Goal: Task Accomplishment & Management: Complete application form

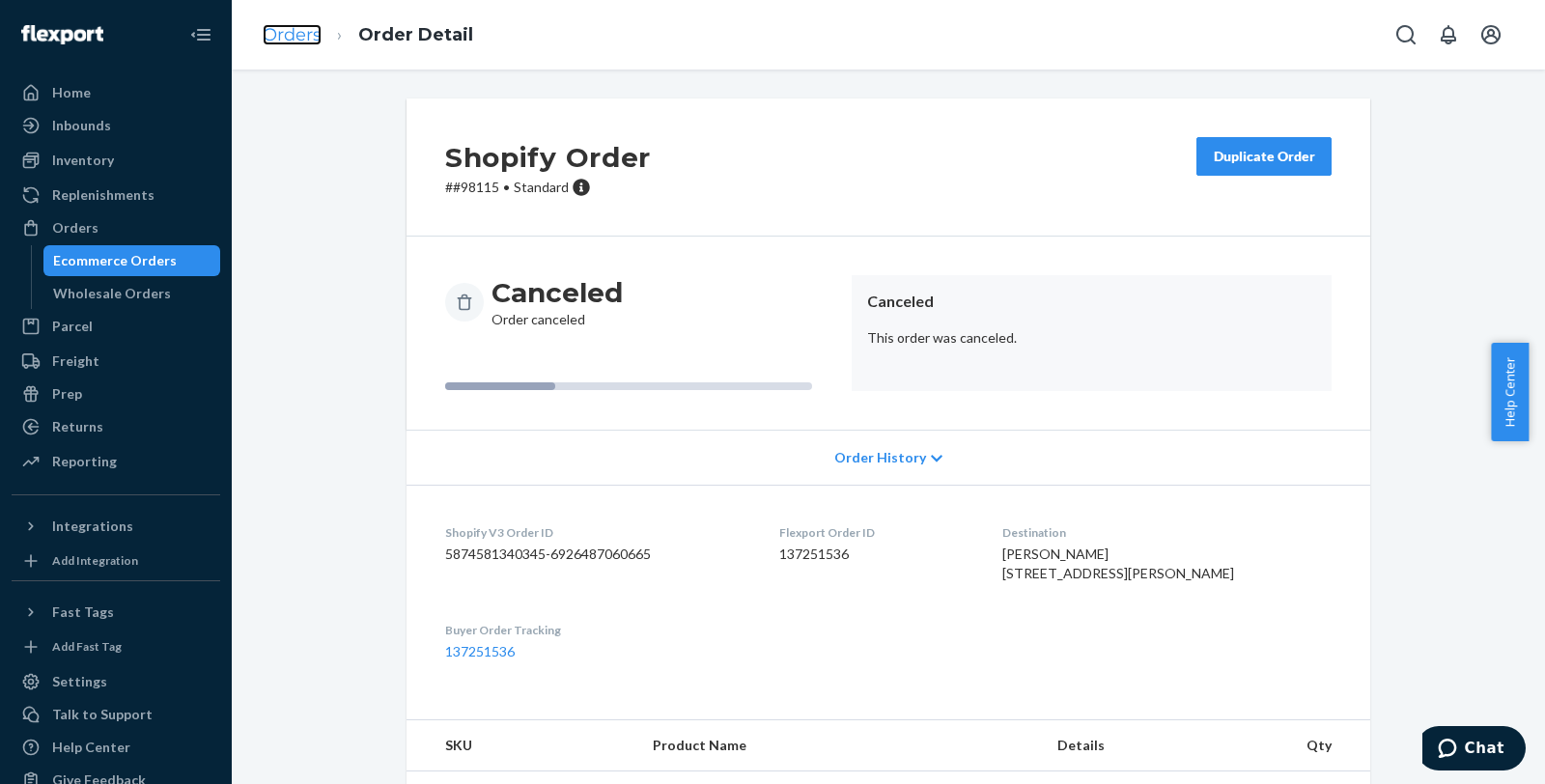
click at [284, 34] on link "Orders" at bounding box center [291, 34] width 59 height 21
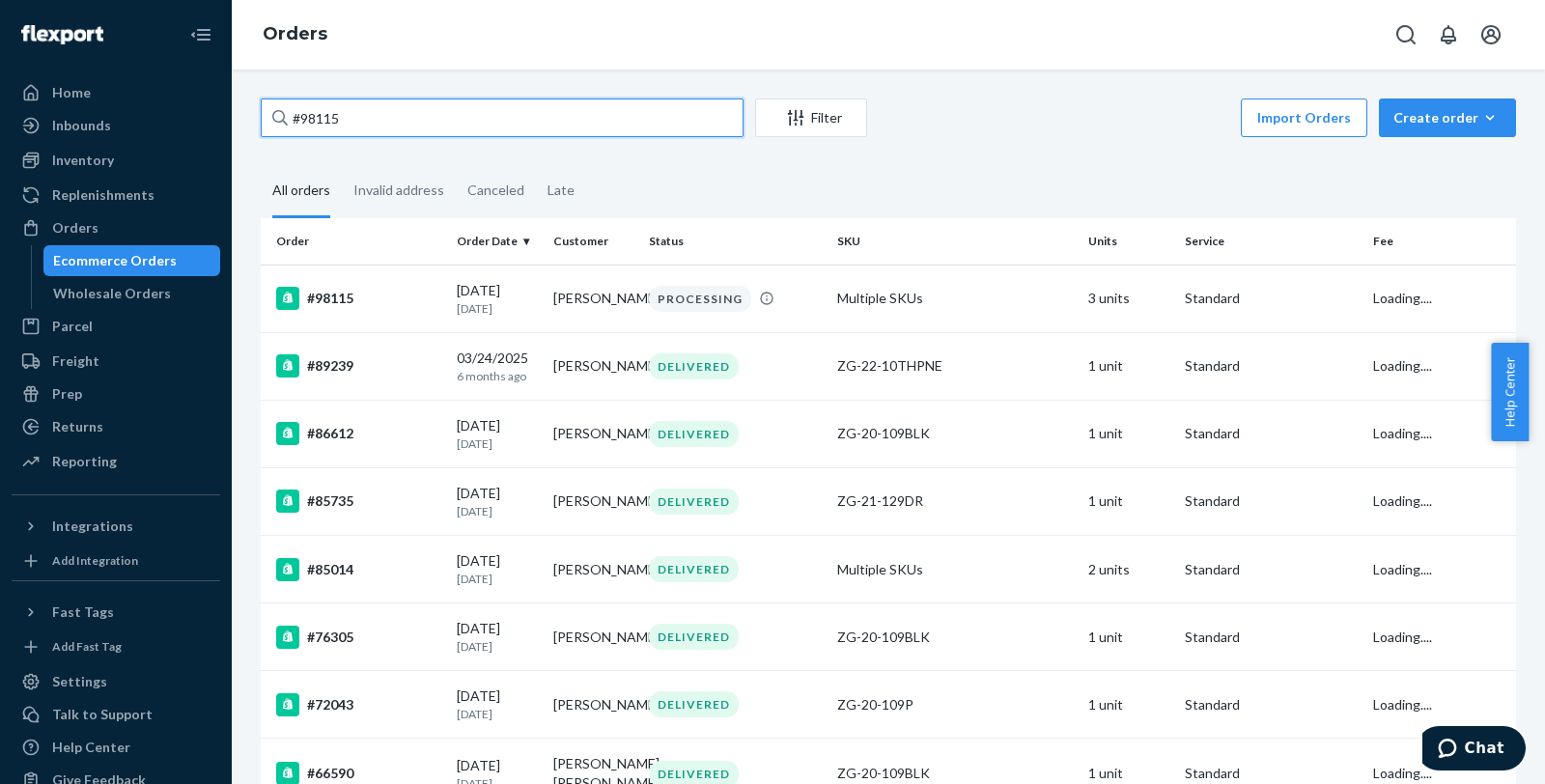
click at [418, 114] on input "#98115" at bounding box center [502, 117] width 483 height 39
paste input "718"
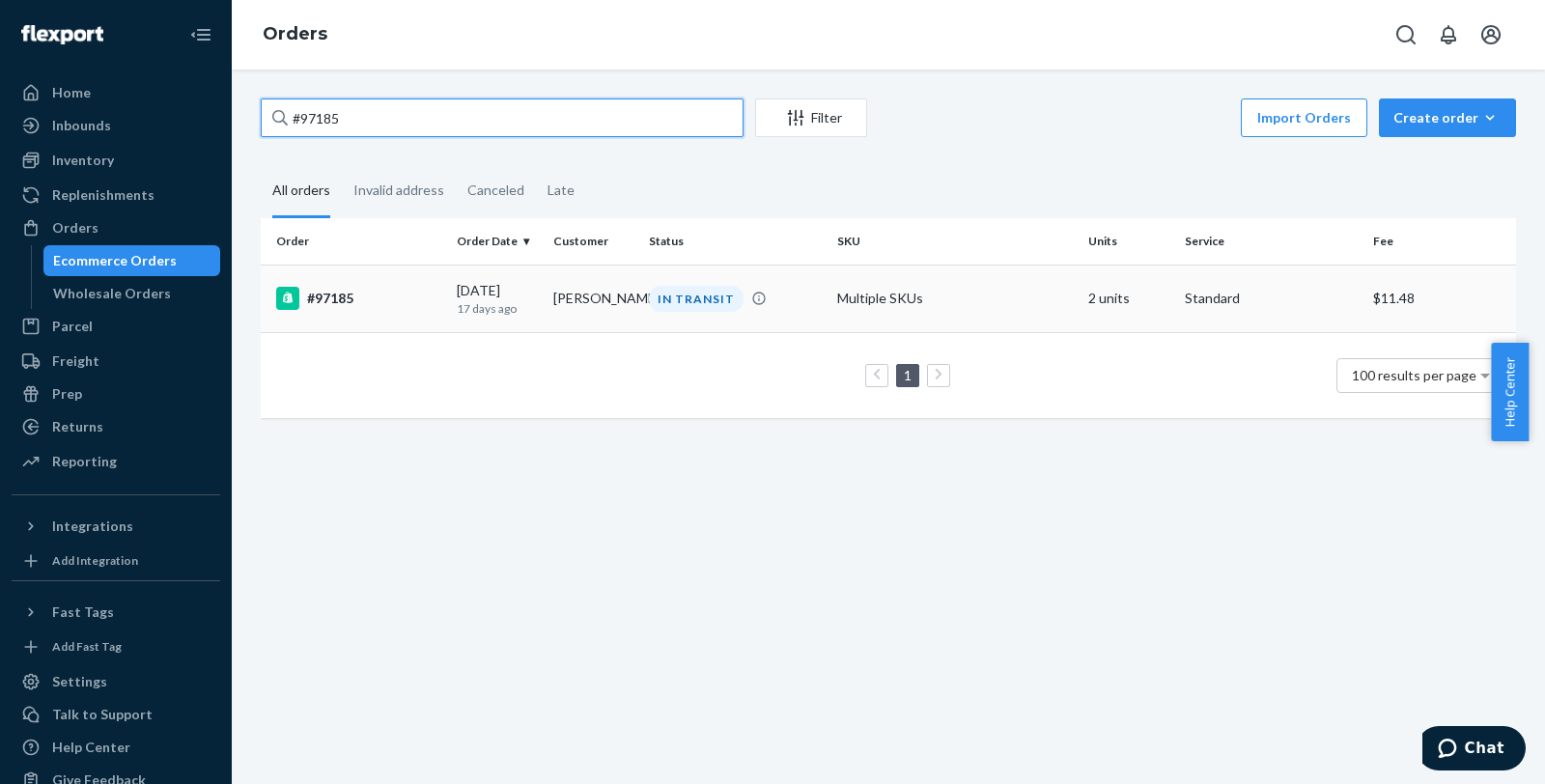
type input "#97185"
click at [340, 303] on div "#97185" at bounding box center [359, 298] width 165 height 23
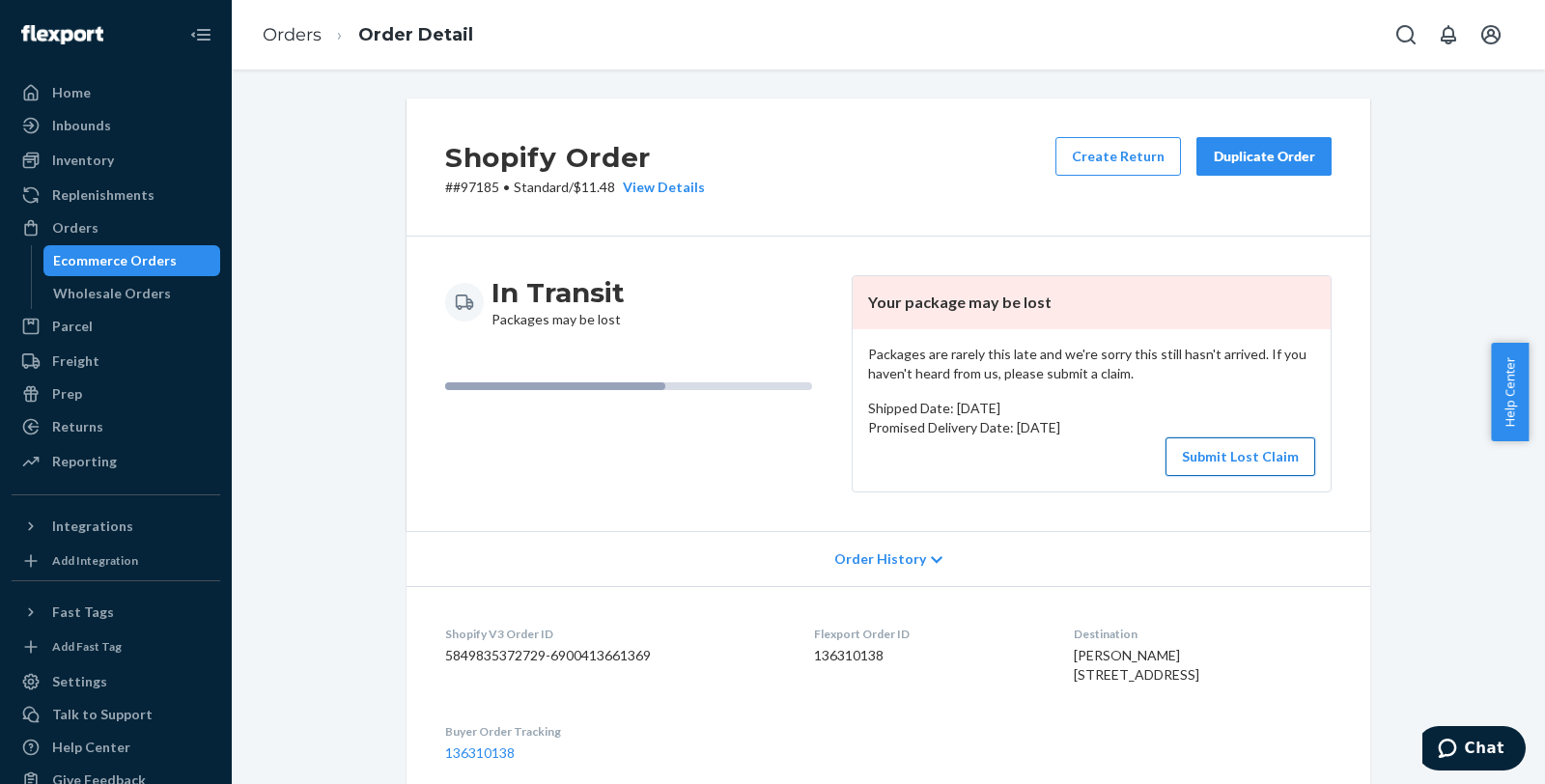
click at [1230, 461] on button "Submit Lost Claim" at bounding box center [1241, 456] width 150 height 39
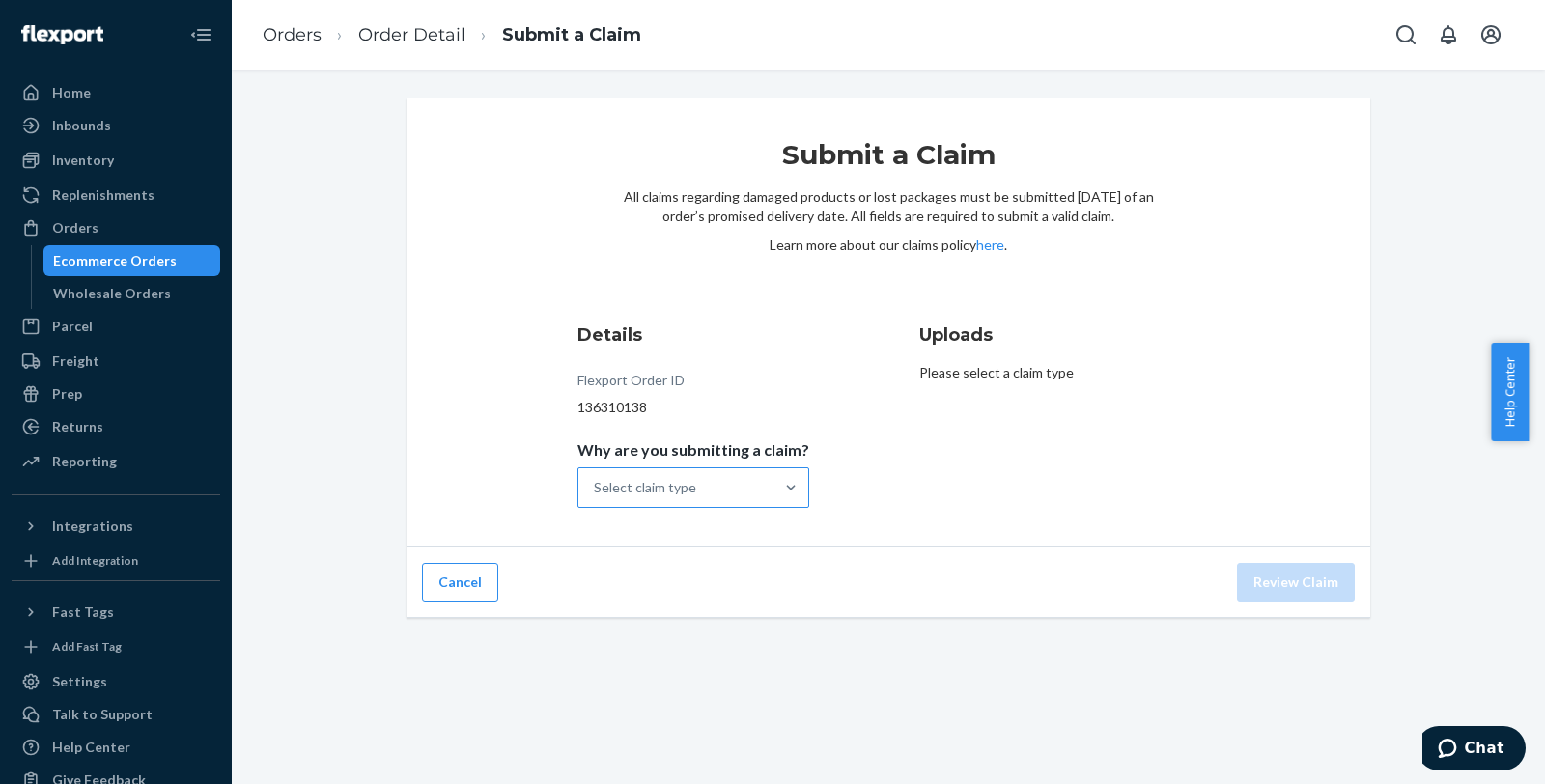
click at [676, 494] on div "Select claim type" at bounding box center [644, 487] width 102 height 19
click at [596, 494] on input "Why are you submitting a claim? Select claim type" at bounding box center [595, 487] width 2 height 19
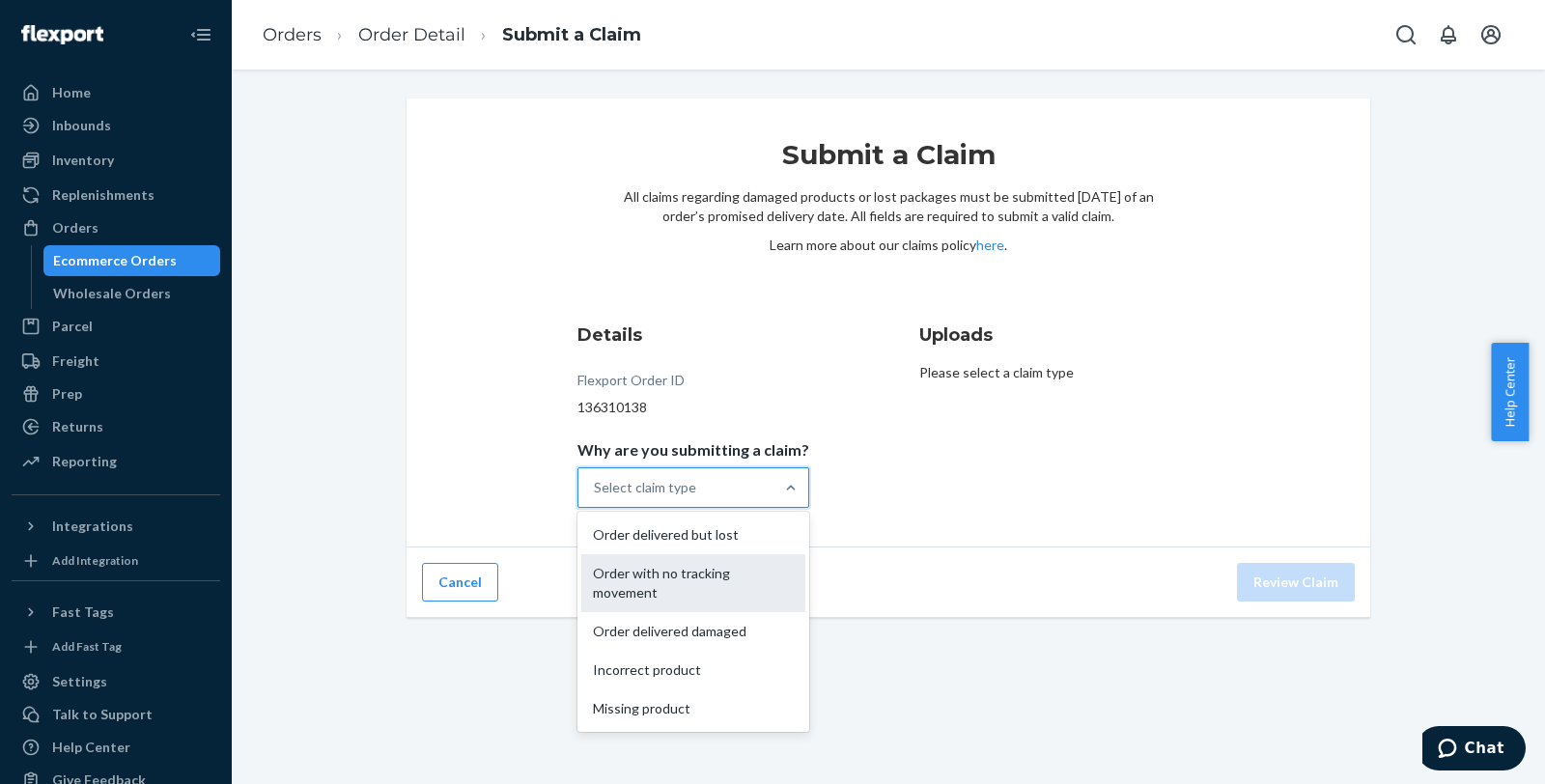
click at [712, 560] on div "Order with no tracking movement" at bounding box center [693, 583] width 224 height 58
click at [596, 497] on input "Why are you submitting a claim? option Order with no tracking movement focused,…" at bounding box center [595, 487] width 2 height 19
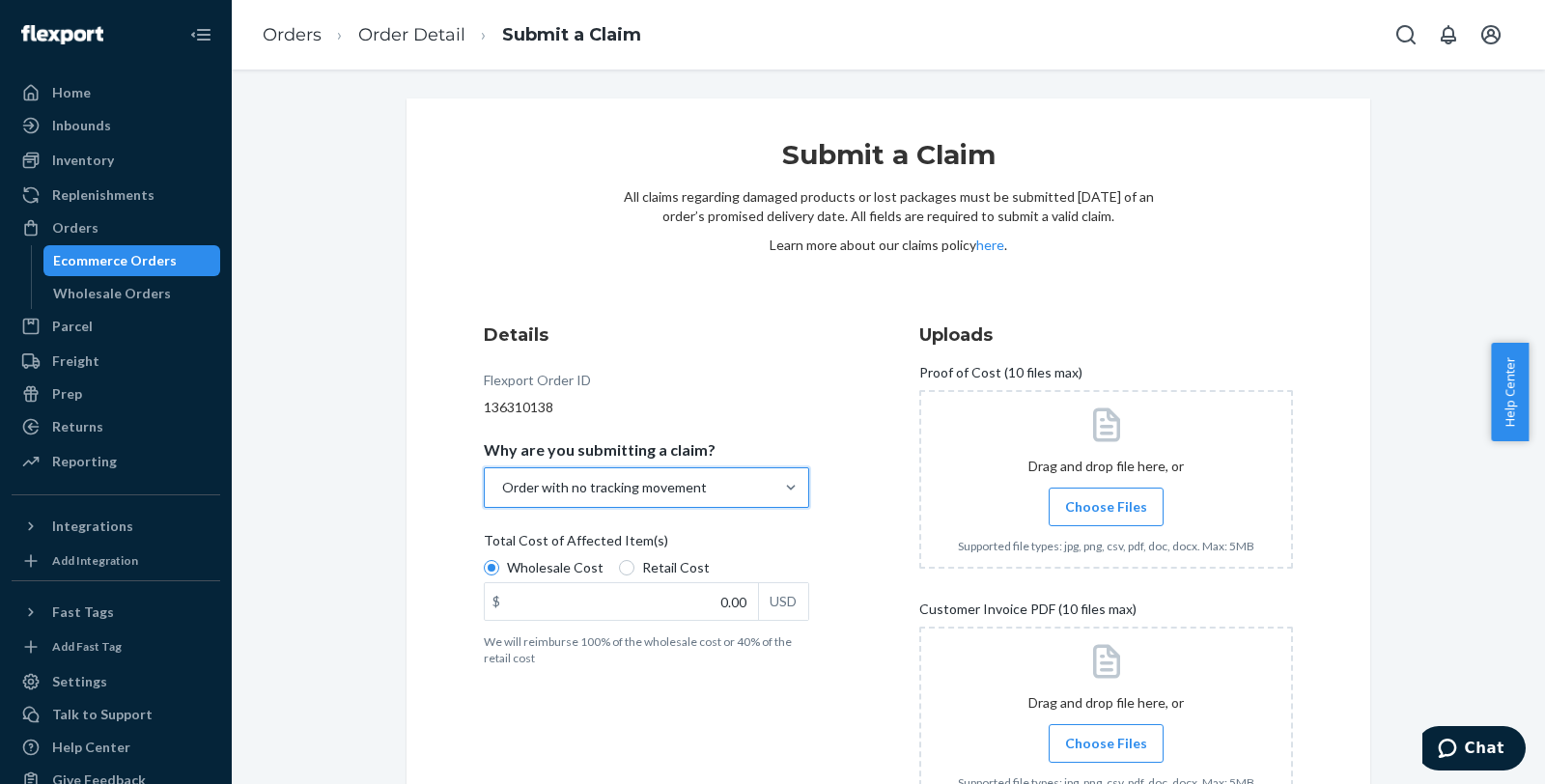
click at [678, 563] on span "Retail Cost" at bounding box center [676, 567] width 68 height 19
click at [634, 563] on input "Retail Cost" at bounding box center [627, 567] width 16 height 16
radio input "true"
radio input "false"
drag, startPoint x: 708, startPoint y: 576, endPoint x: 728, endPoint y: 591, distance: 25.0
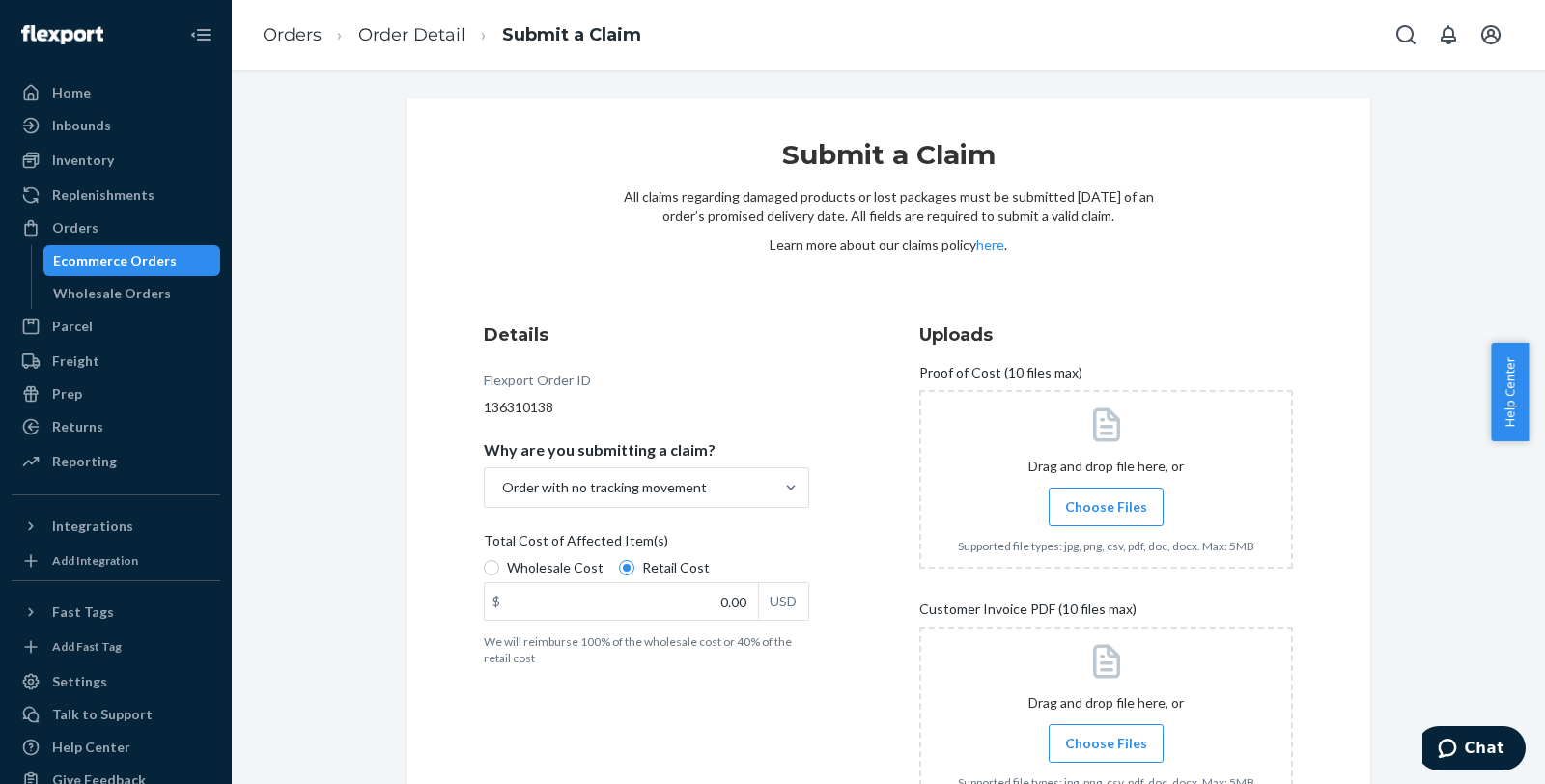
click at [728, 590] on div "Wholesale Cost Retail Cost $ 0.00 USD" at bounding box center [646, 592] width 325 height 68
click at [701, 604] on input "0.00" at bounding box center [621, 601] width 273 height 37
drag, startPoint x: 699, startPoint y: 604, endPoint x: 780, endPoint y: 604, distance: 81.0
click at [779, 604] on div "$ 0.00 USD" at bounding box center [646, 601] width 325 height 39
click at [759, 604] on input "0.00" at bounding box center [621, 601] width 273 height 37
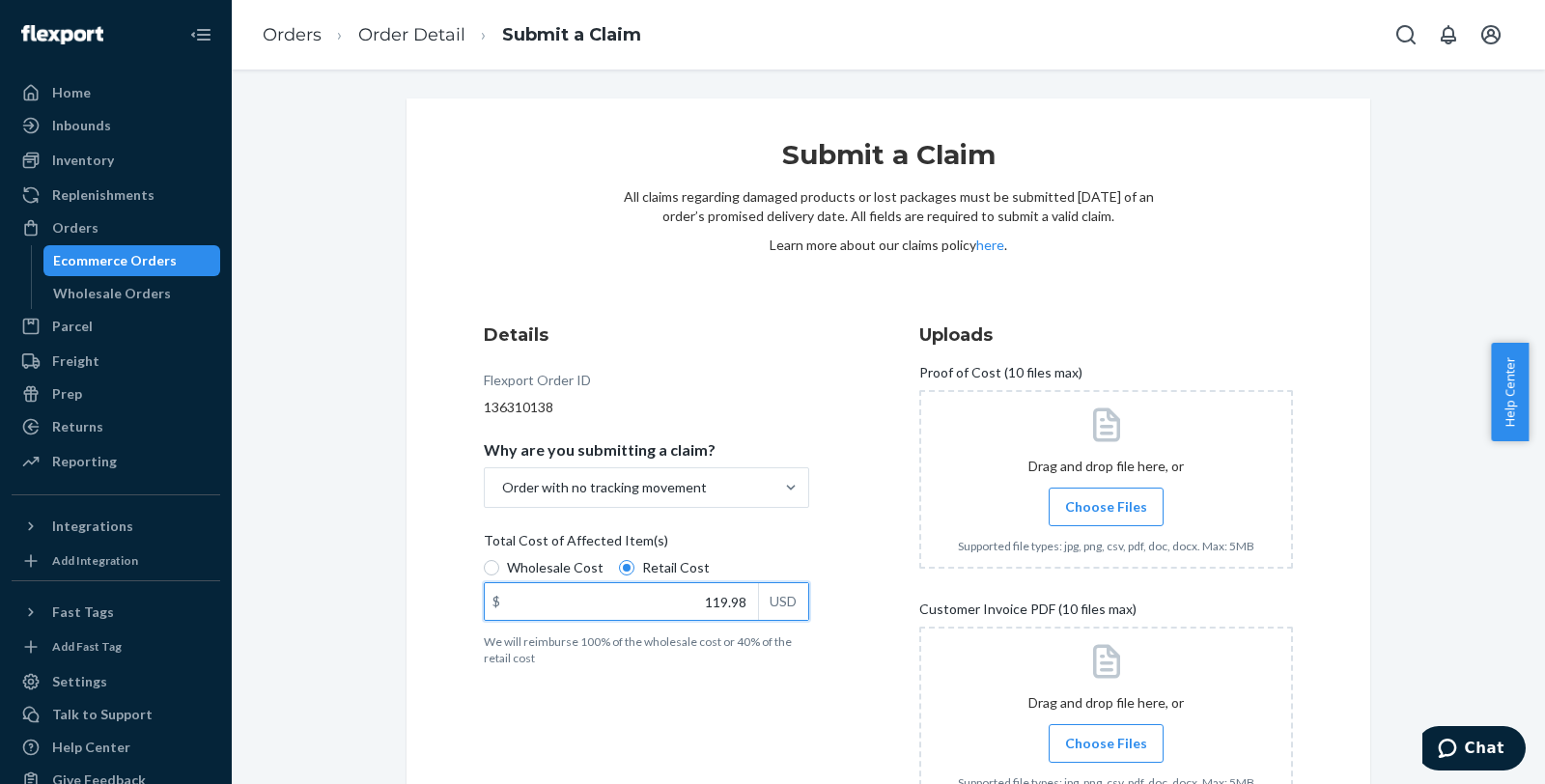
type input "119.98"
click at [892, 486] on div "Details Flexport Order ID 136310138 Why are you submitting a claim? Order with …" at bounding box center [889, 583] width 809 height 523
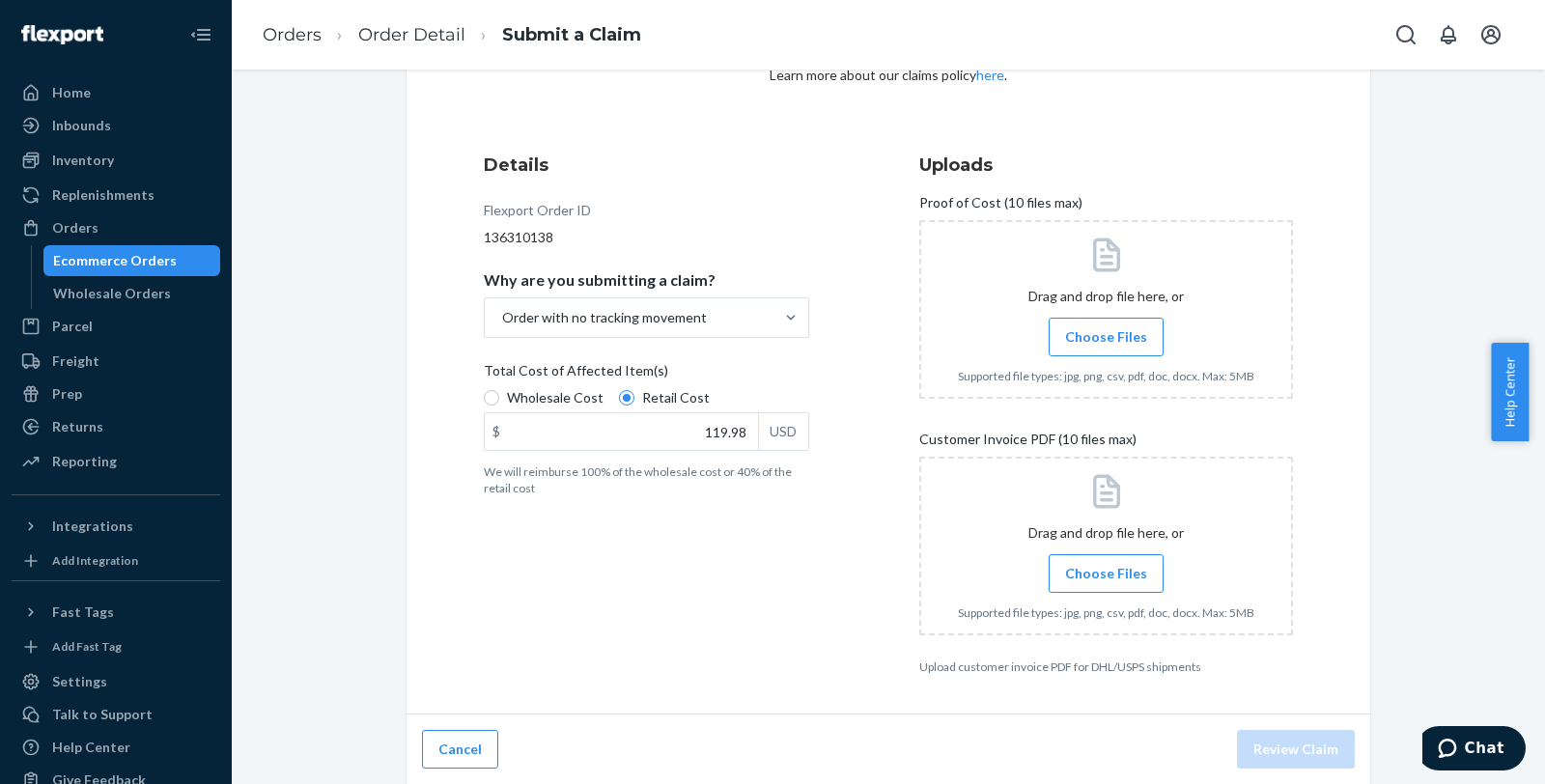
click at [348, 479] on div "Submit a Claim All claims regarding damaged products or lost packages must be s…" at bounding box center [889, 357] width 1285 height 857
click at [1122, 327] on span "Choose Files" at bounding box center [1107, 336] width 83 height 19
click at [1107, 326] on input "Choose Files" at bounding box center [1106, 336] width 1 height 21
click at [1083, 575] on span "Choose Files" at bounding box center [1107, 572] width 83 height 19
click at [1106, 575] on input "Choose Files" at bounding box center [1106, 572] width 1 height 21
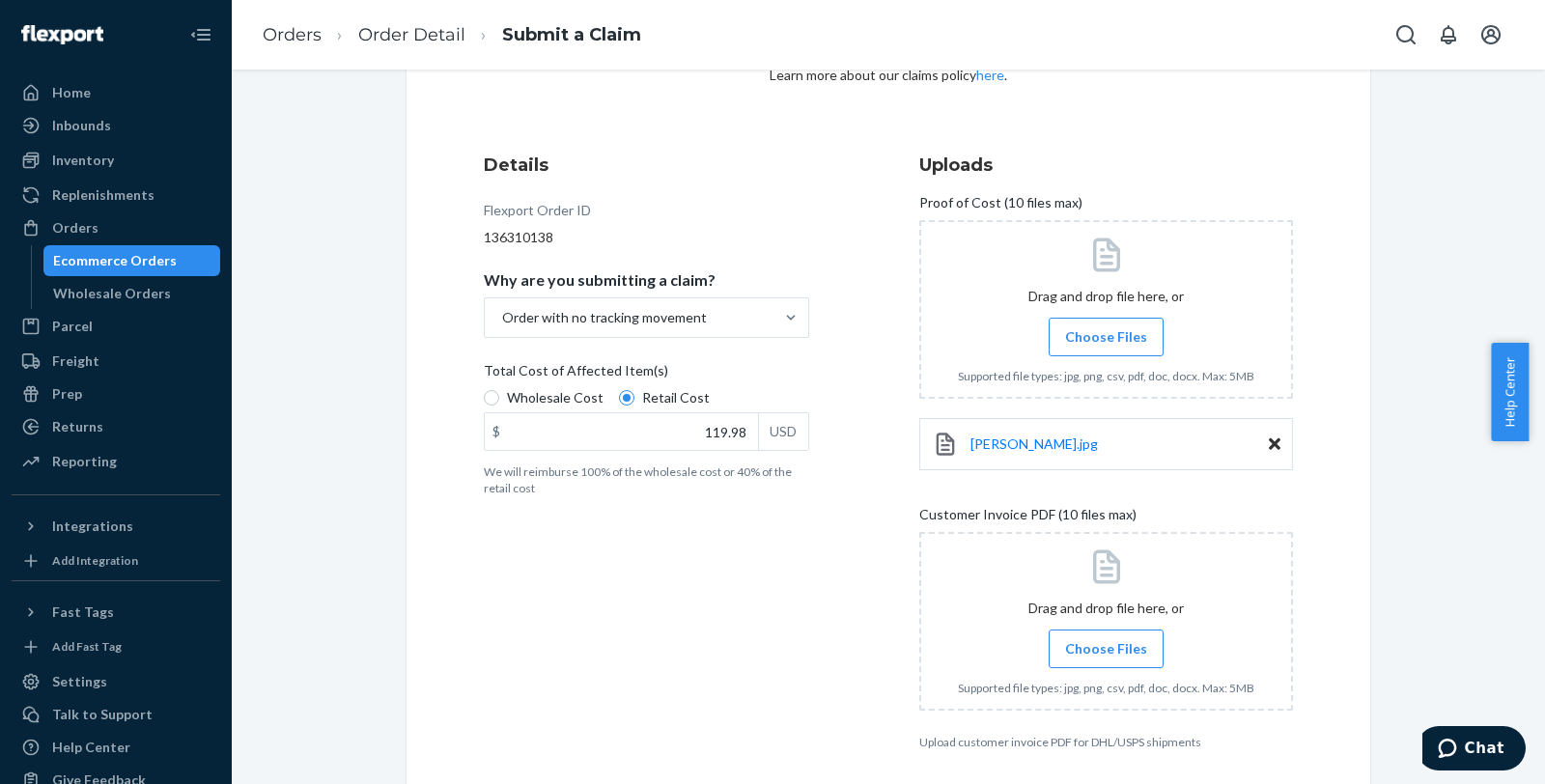
click at [742, 632] on div "Details Flexport Order ID 136310138 Why are you submitting a claim? Order with …" at bounding box center [671, 451] width 374 height 621
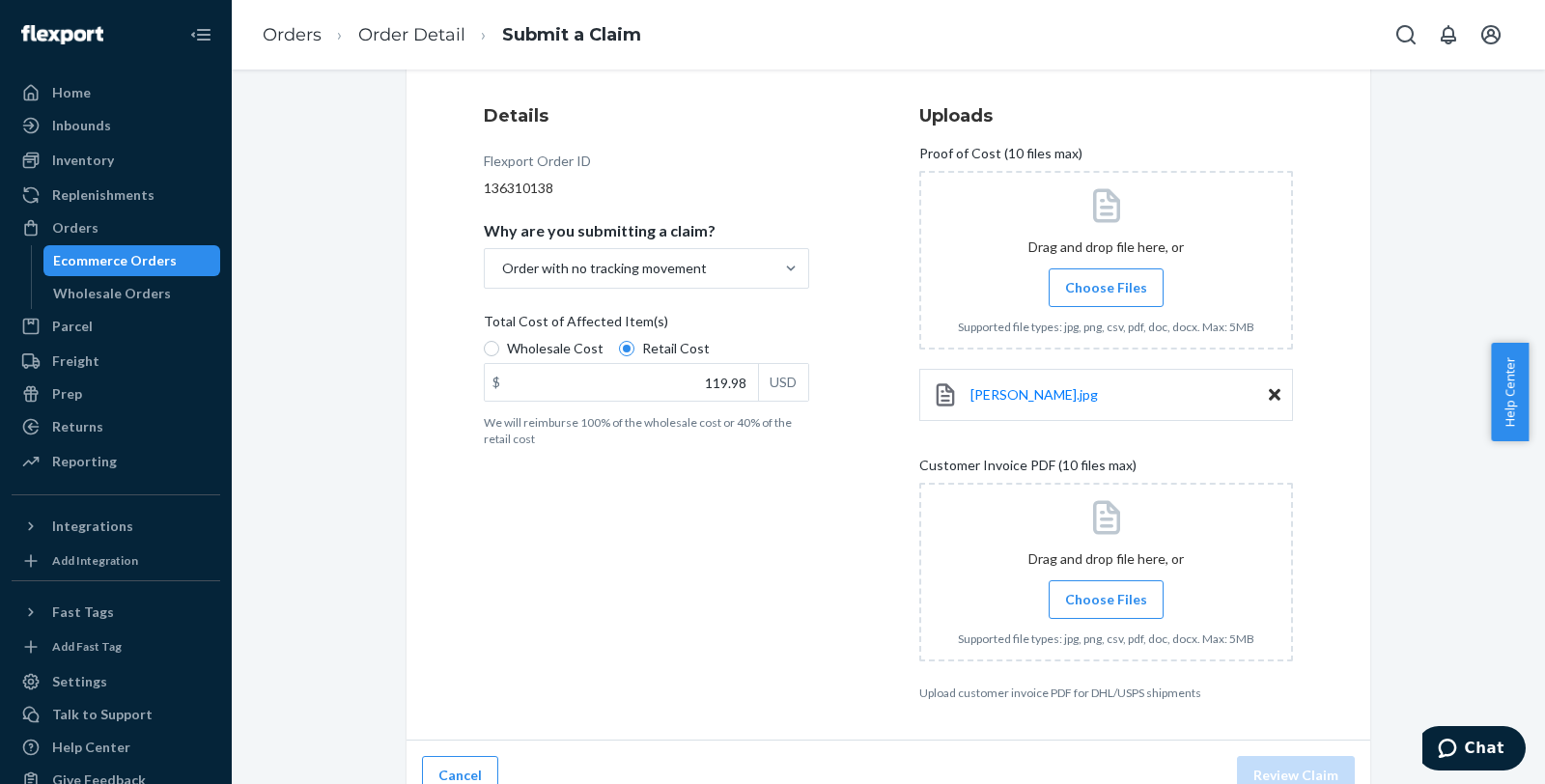
scroll to position [246, 0]
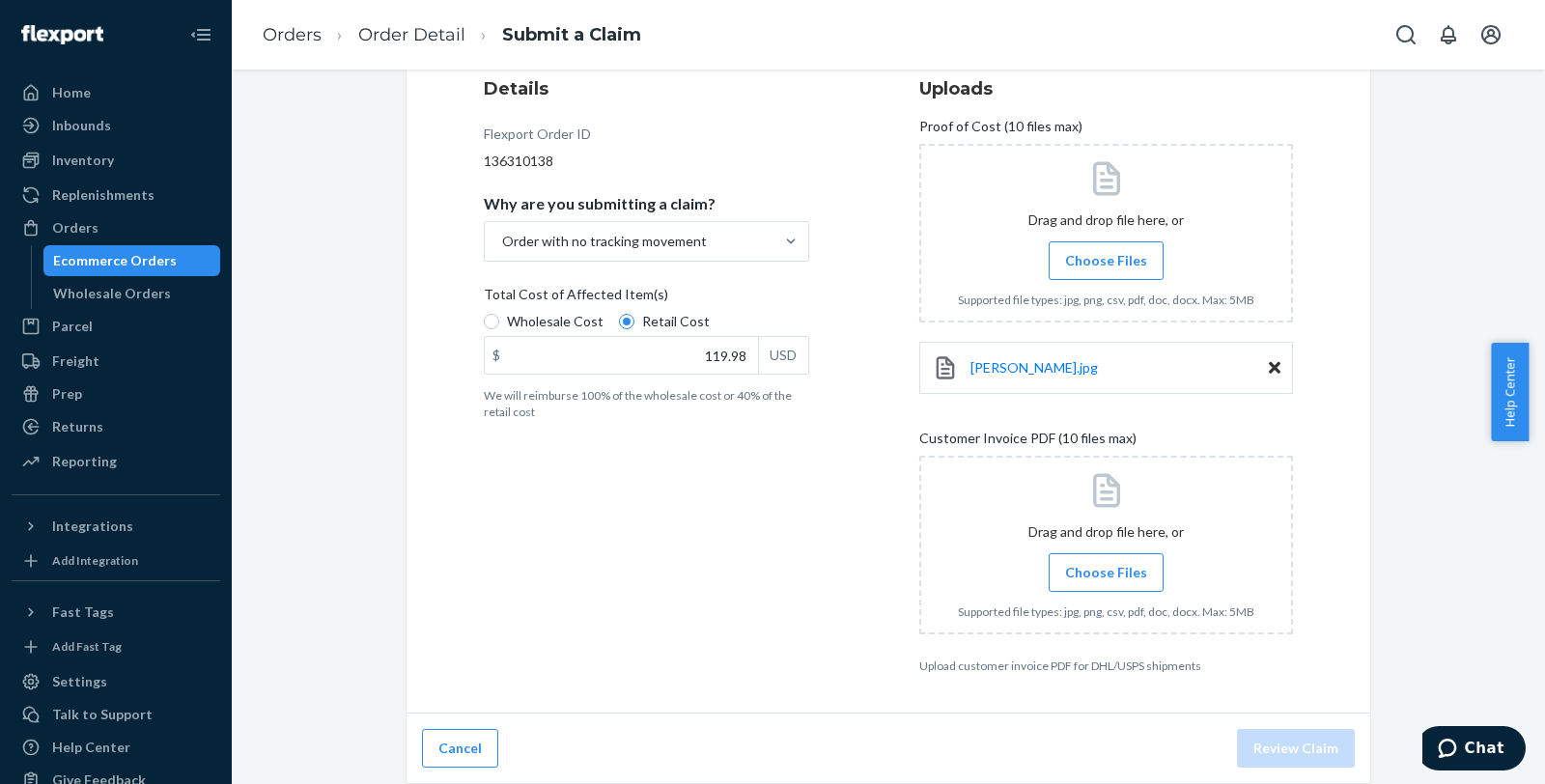
click at [1102, 562] on span "Choose Files" at bounding box center [1107, 571] width 83 height 19
click at [1106, 562] on input "Choose Files" at bounding box center [1106, 571] width 1 height 21
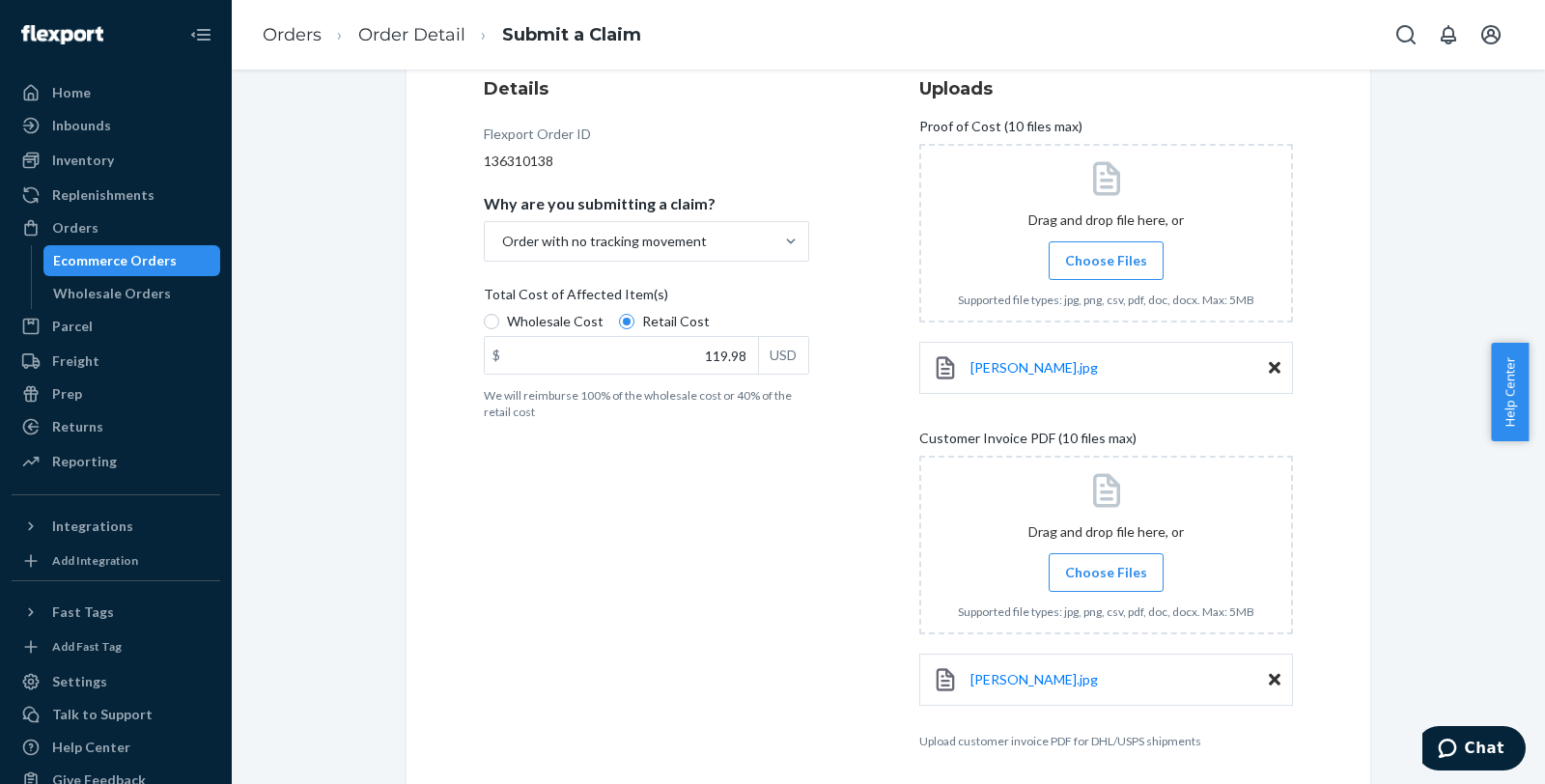
click at [1424, 556] on div "Submit a Claim All claims regarding damaged products or lost packages must be s…" at bounding box center [889, 355] width 1285 height 1007
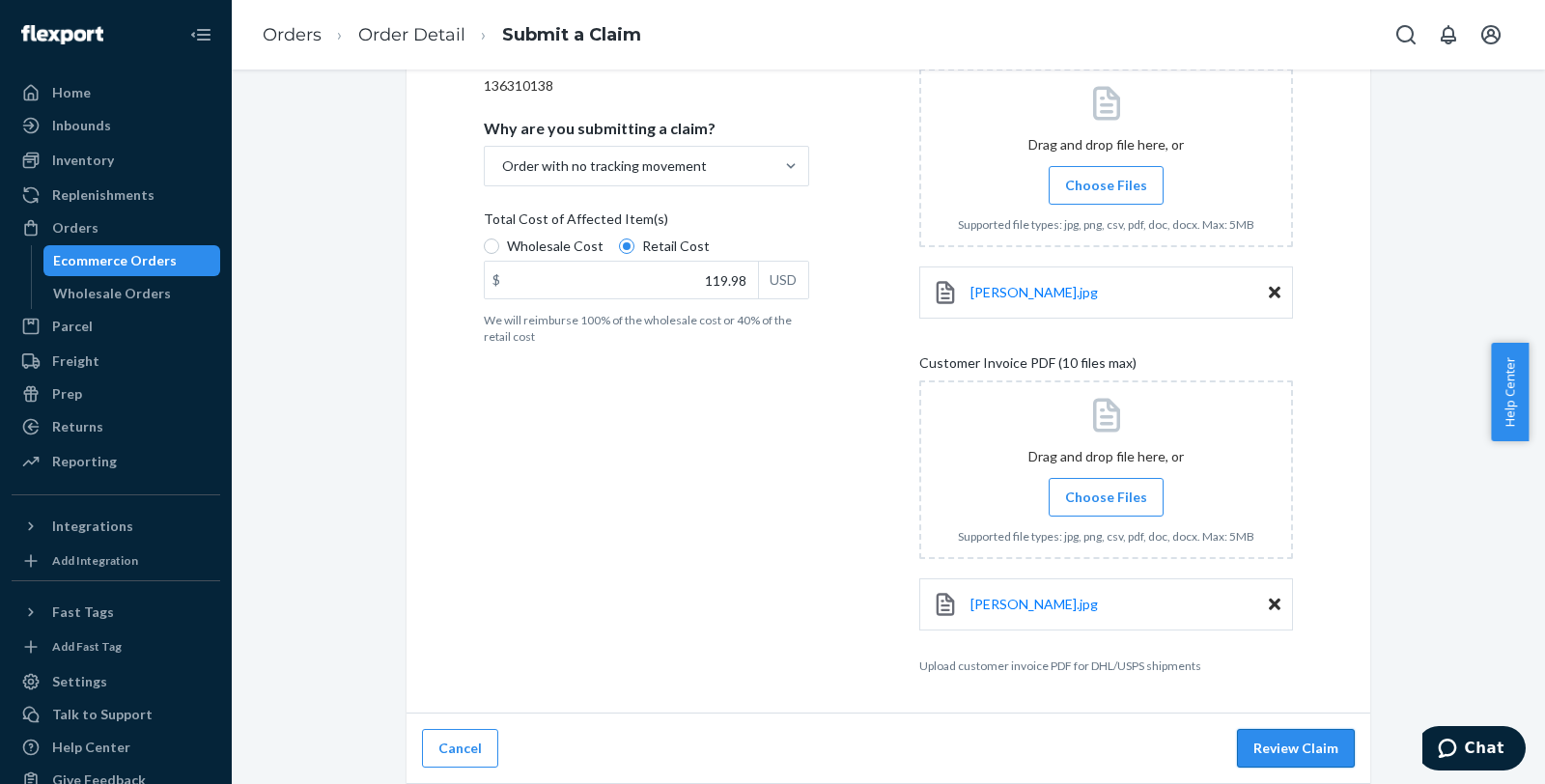
click at [1302, 736] on button "Review Claim" at bounding box center [1296, 747] width 118 height 39
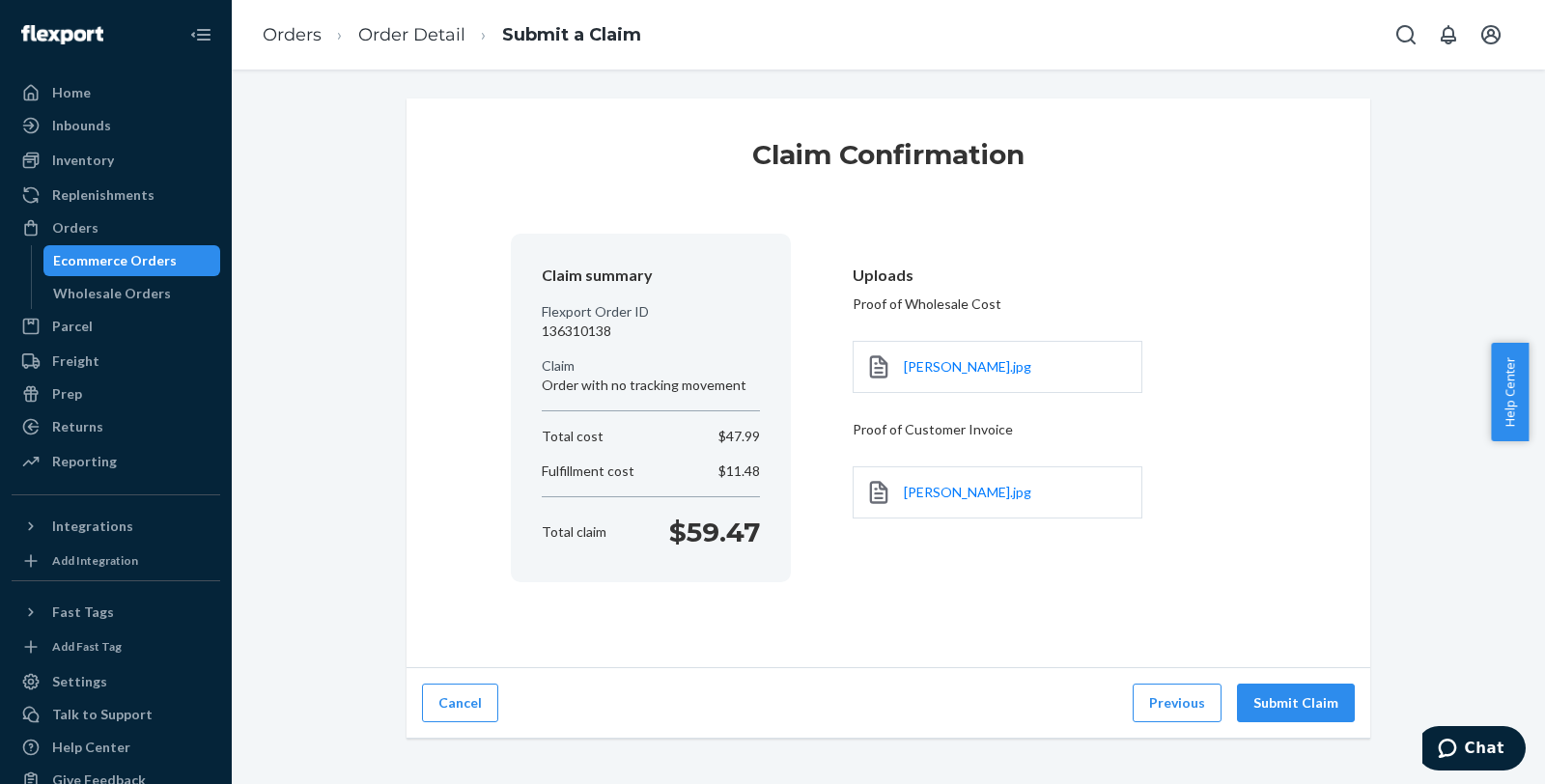
scroll to position [0, 0]
click at [1275, 691] on button "Submit Claim" at bounding box center [1296, 703] width 118 height 39
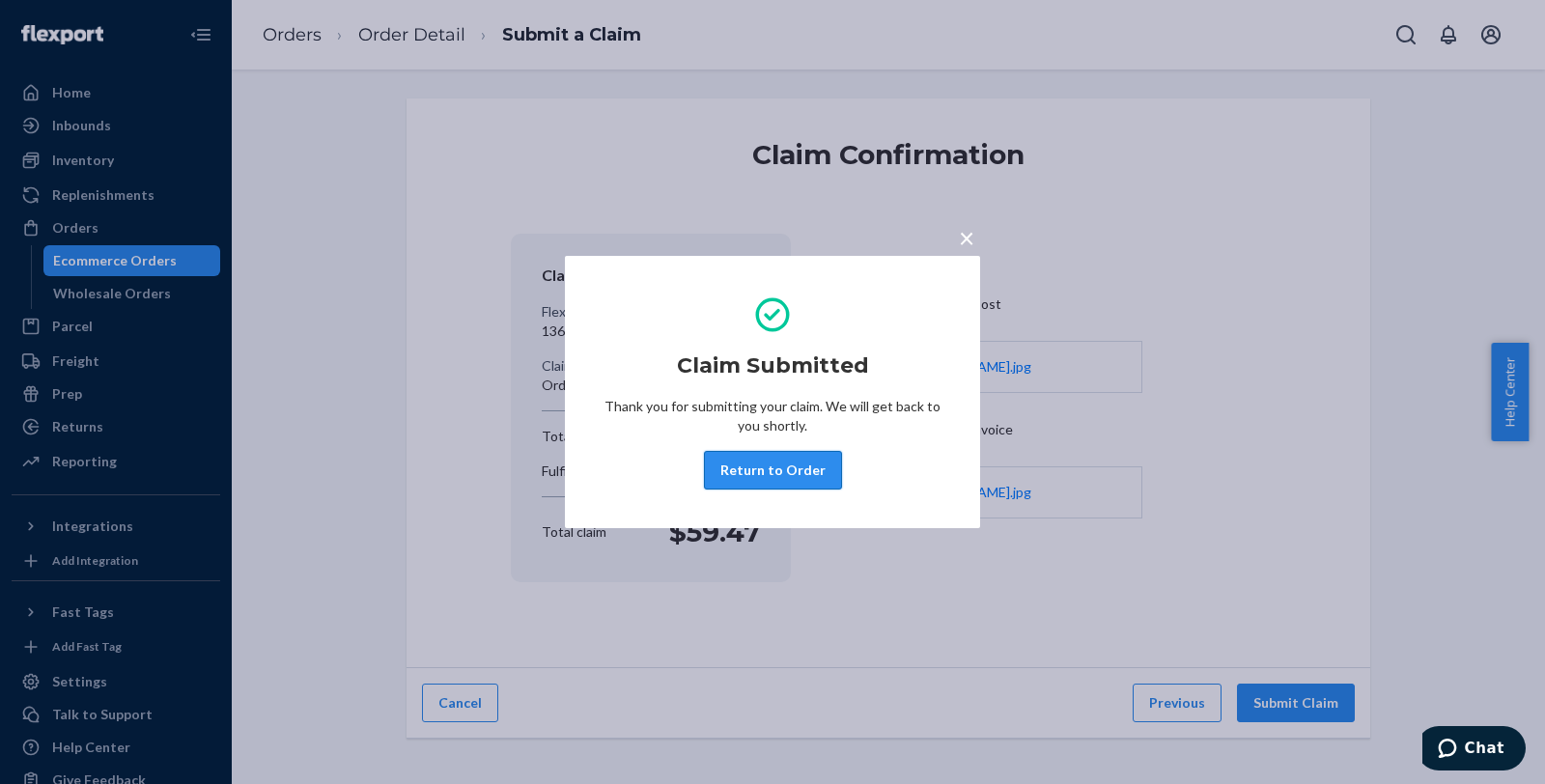
click at [801, 476] on button "Return to Order" at bounding box center [772, 470] width 138 height 39
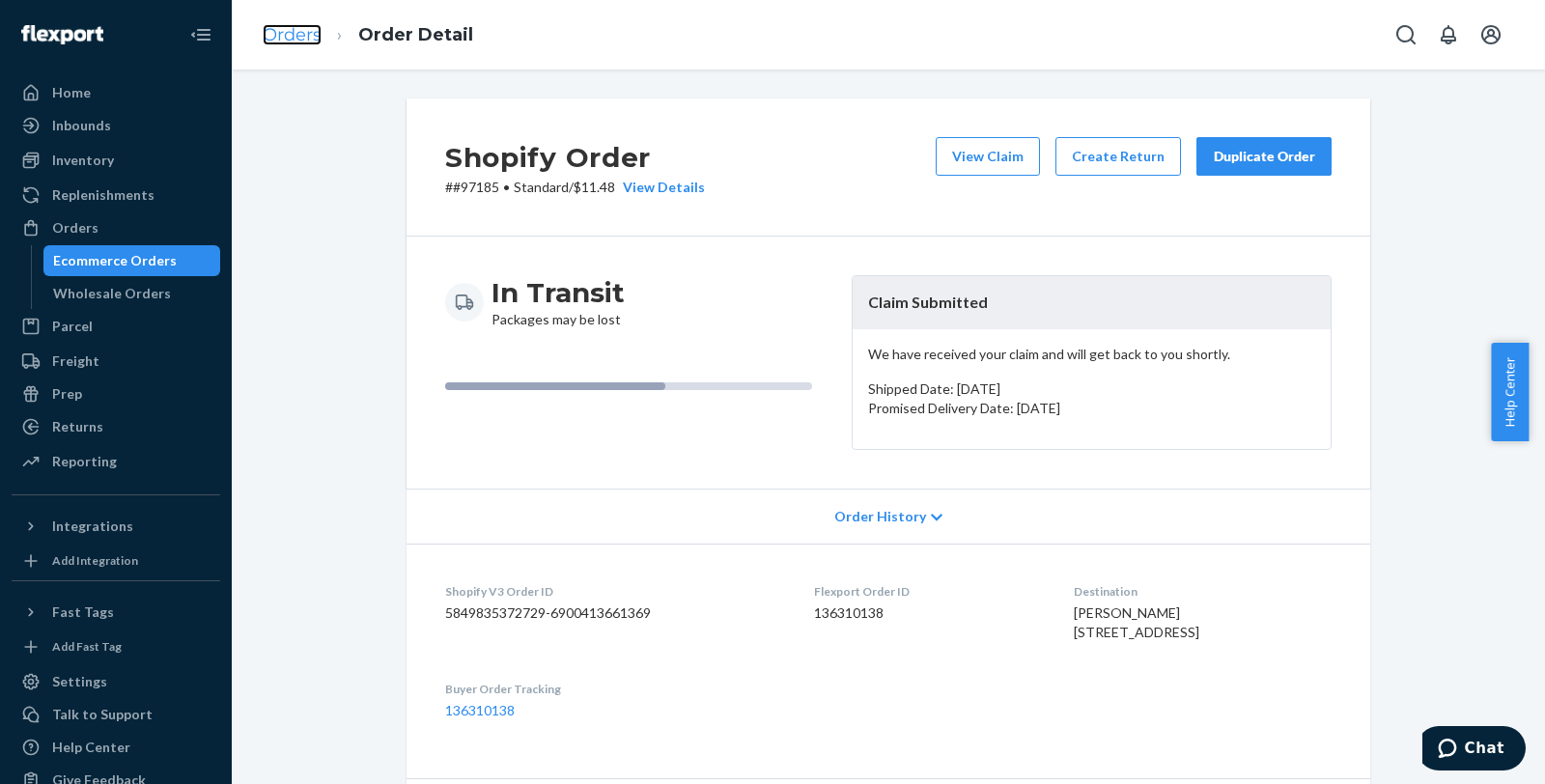
click at [284, 41] on link "Orders" at bounding box center [291, 34] width 59 height 21
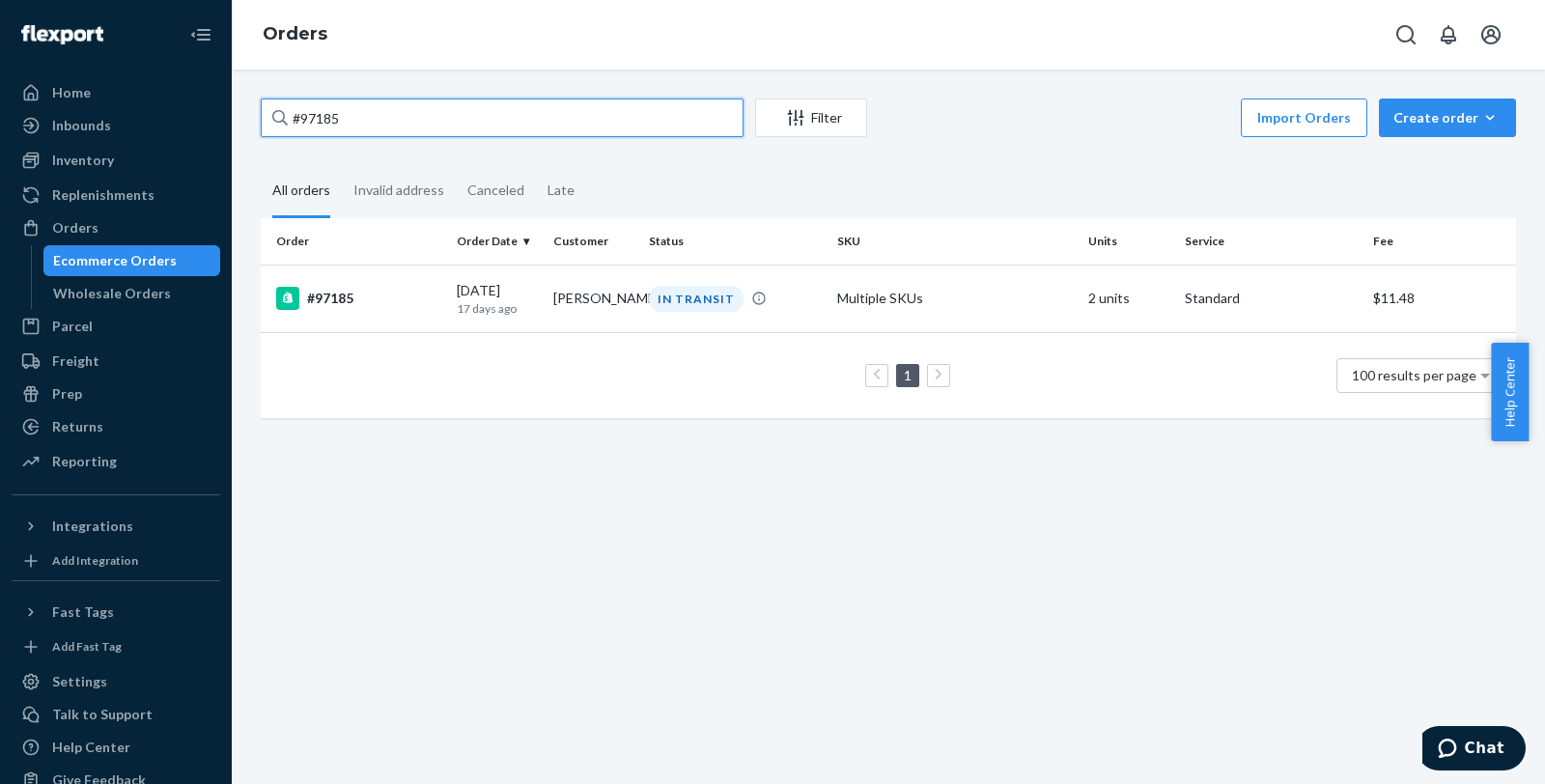
click at [406, 116] on input "#97185" at bounding box center [502, 117] width 483 height 39
paste input "97426"
type input "97426"
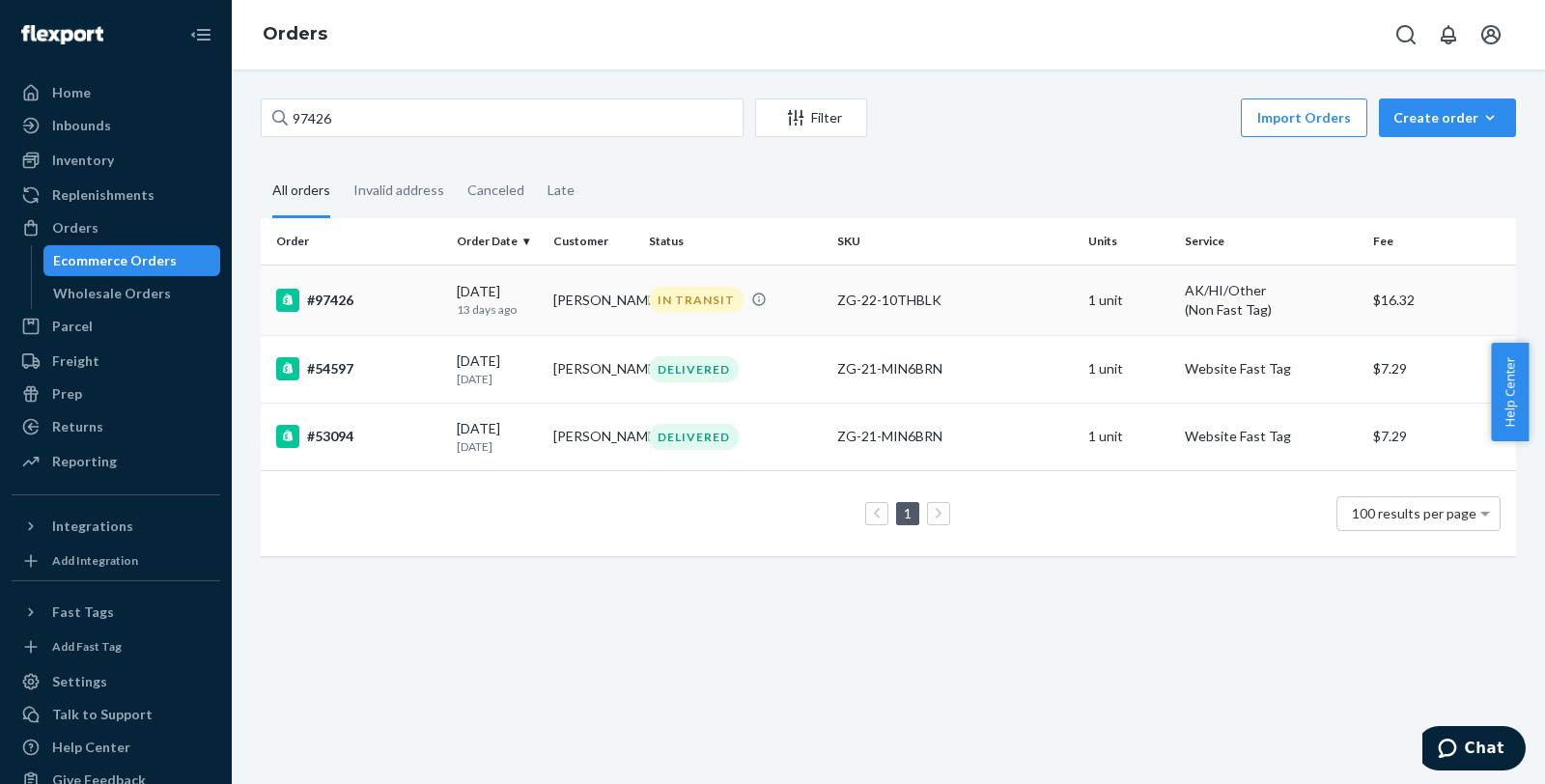
click at [355, 297] on div "#97426" at bounding box center [359, 299] width 165 height 23
